Goal: Information Seeking & Learning: Learn about a topic

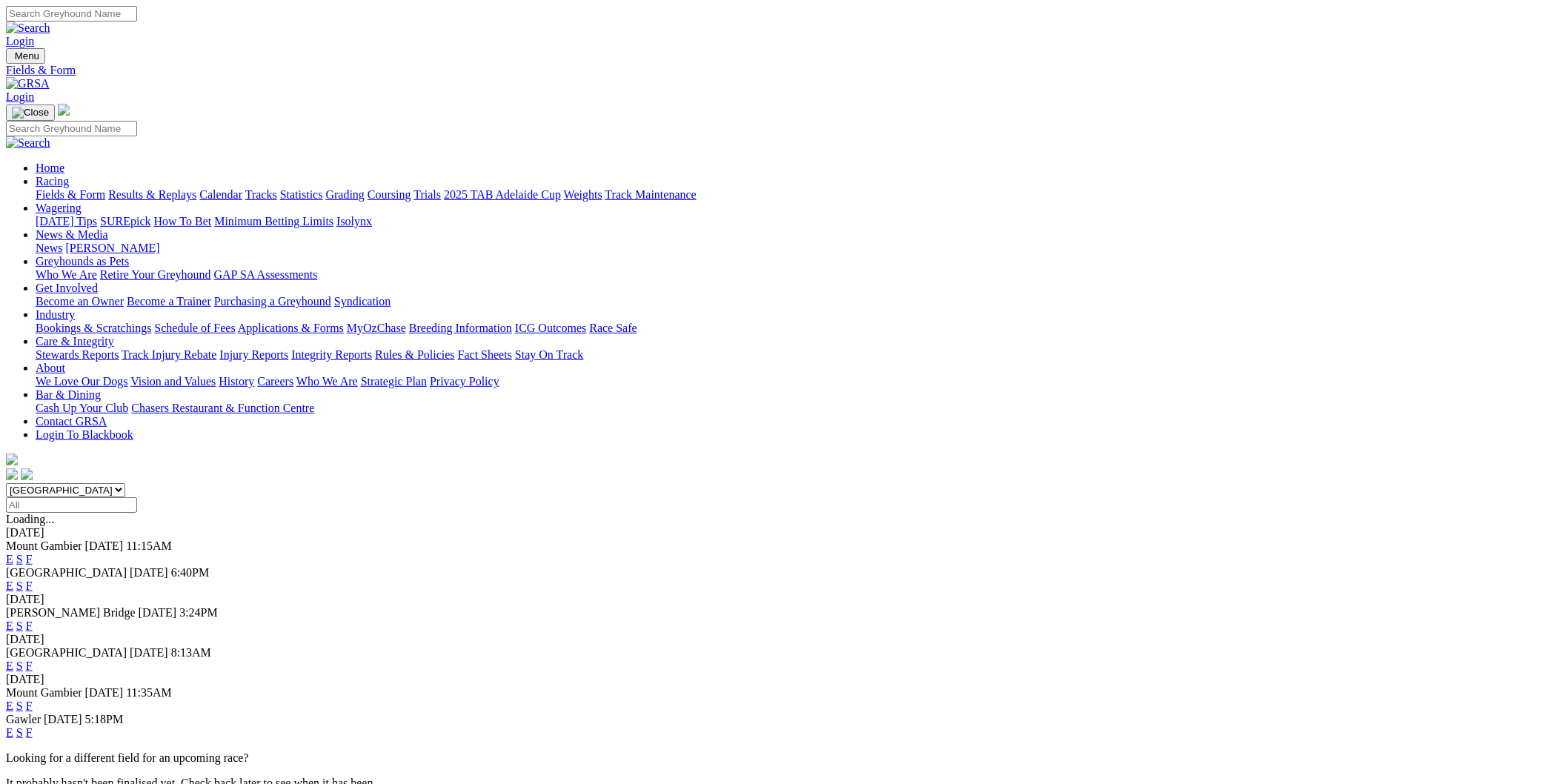
click at [125, 483] on select "South Australia New South Wales Northern Territory Queensland Tasmania Victoria…" at bounding box center [66, 490] width 119 height 14
select select "QLD"
click at [125, 483] on select "South Australia New South Wales Northern Territory Queensland Tasmania Victoria…" at bounding box center [66, 490] width 119 height 14
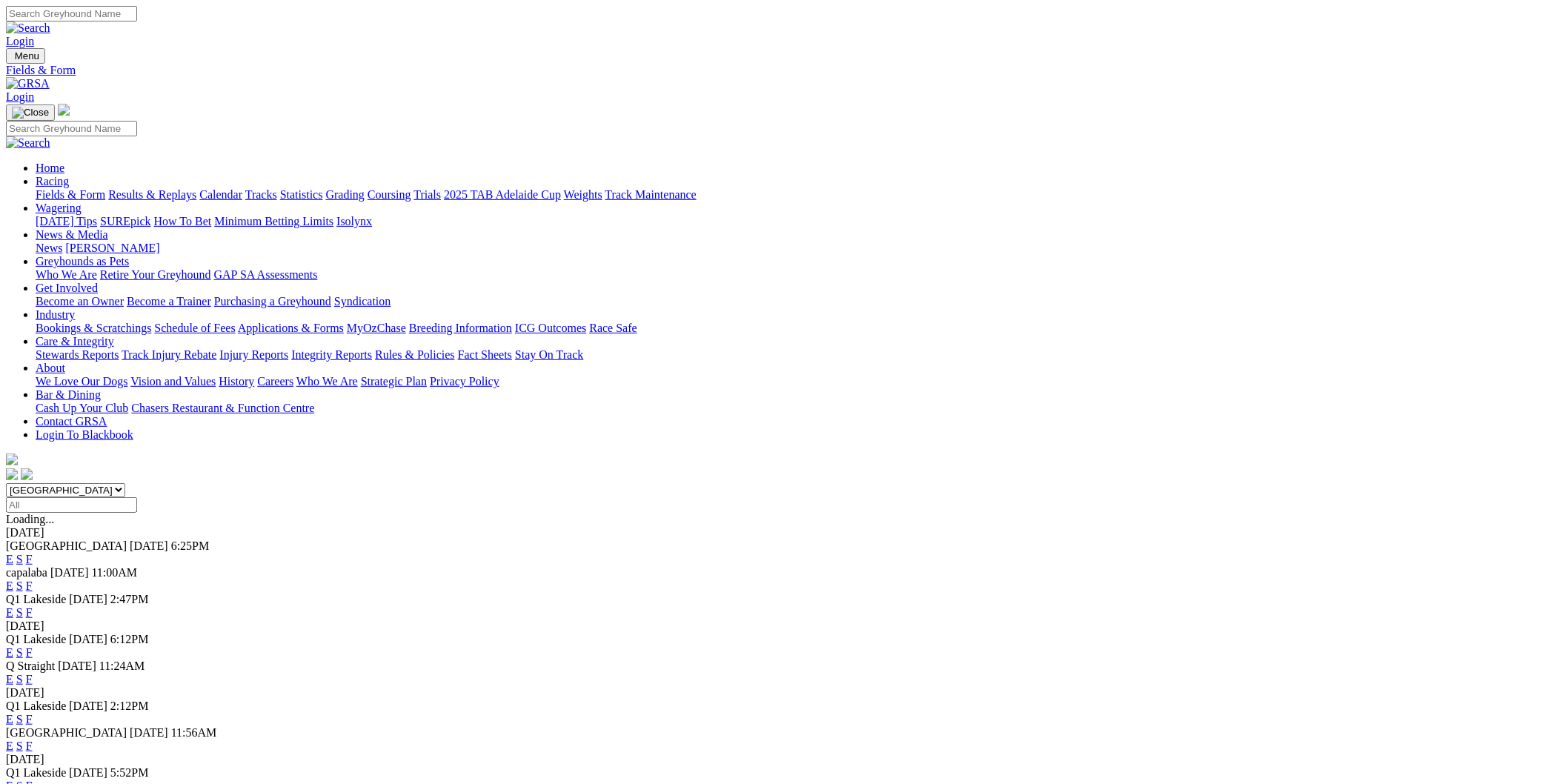
click at [13, 606] on link "E" at bounding box center [9, 612] width 7 height 13
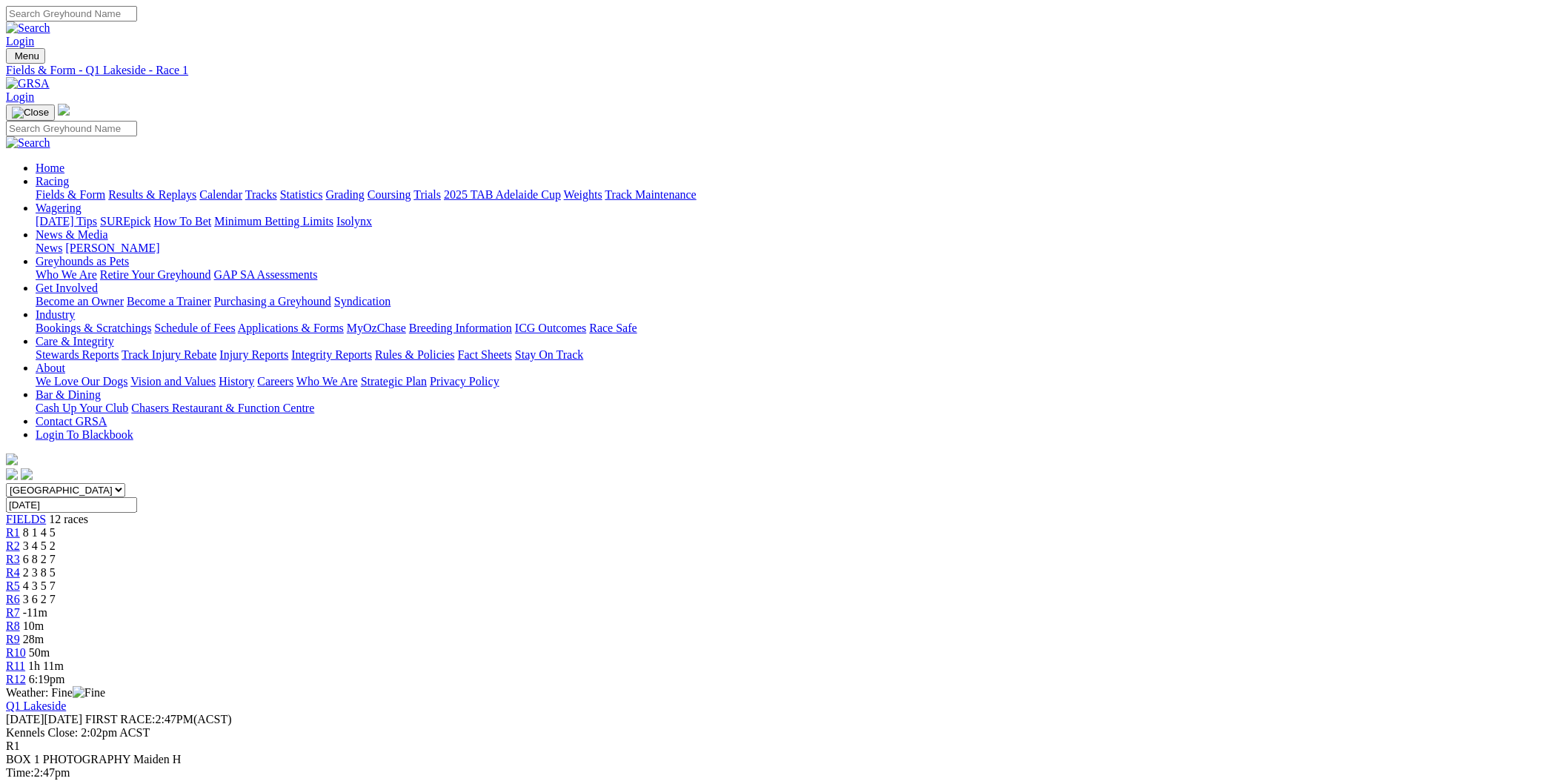
click at [20, 620] on span "R8" at bounding box center [13, 626] width 14 height 13
click at [43, 633] on span "27m" at bounding box center [33, 639] width 21 height 13
click at [20, 633] on span "R9" at bounding box center [13, 639] width 14 height 13
click at [1049, 646] on div "R10 48m" at bounding box center [784, 653] width 1556 height 13
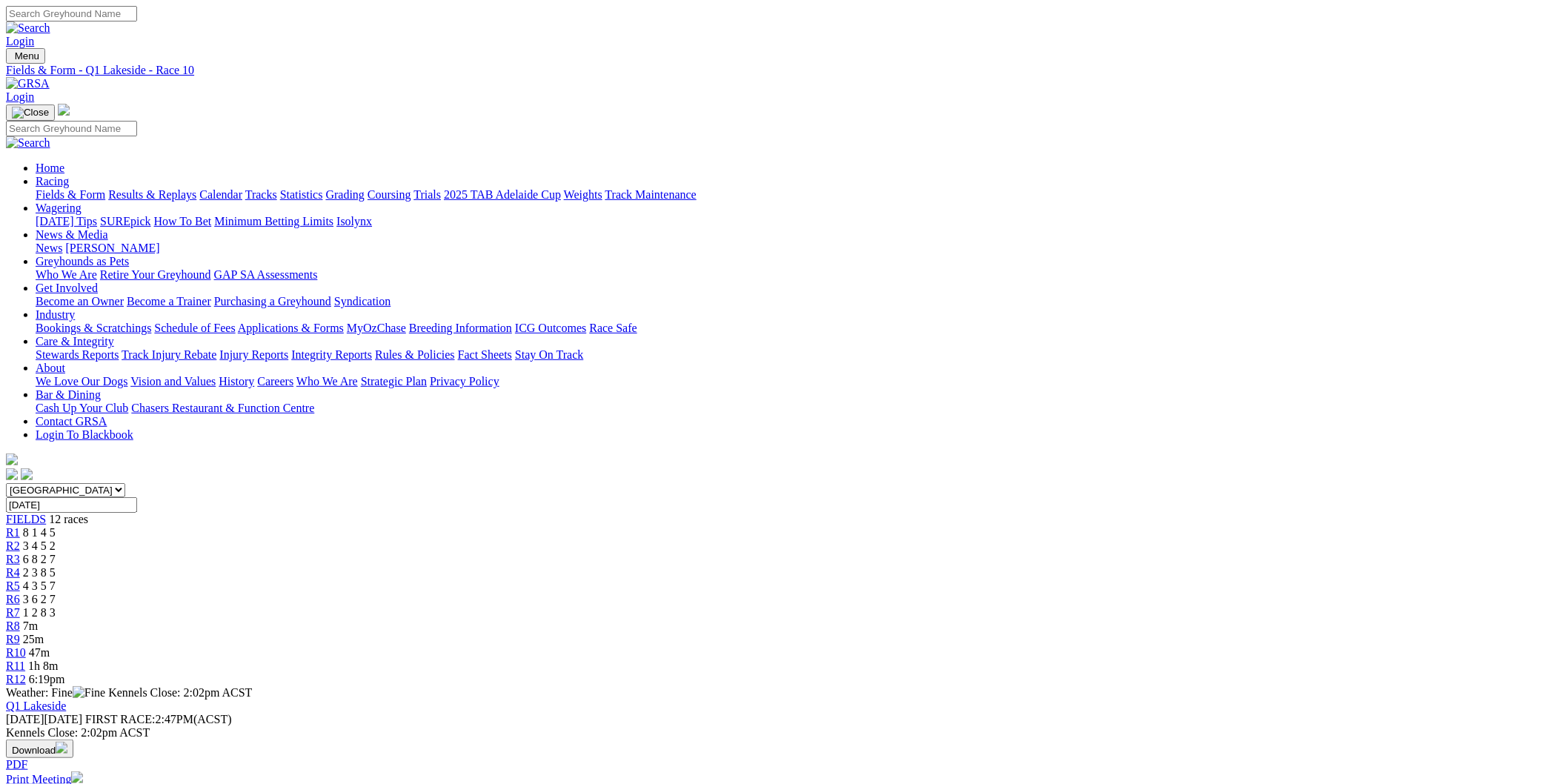
click at [25, 660] on link "R11" at bounding box center [16, 666] width 19 height 13
click at [26, 673] on link "R12" at bounding box center [16, 679] width 20 height 13
